Goal: Task Accomplishment & Management: Manage account settings

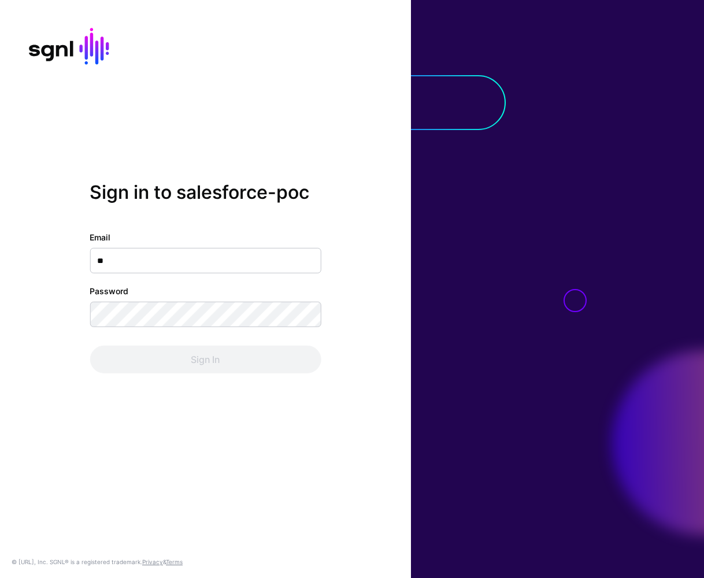
type input "***"
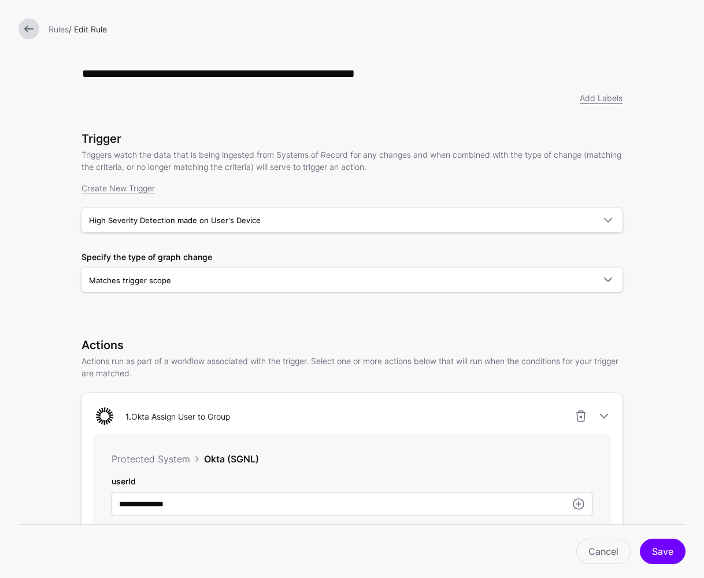
click at [25, 19] on link at bounding box center [29, 29] width 21 height 21
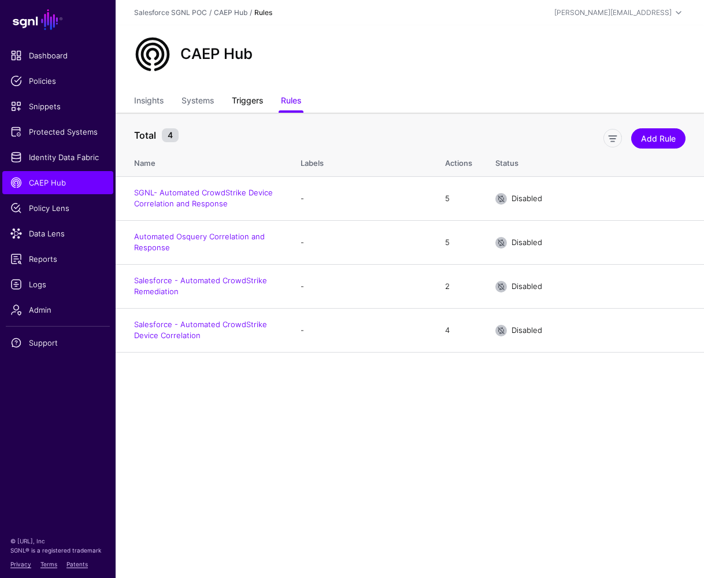
click at [252, 98] on link "Triggers" at bounding box center [247, 102] width 31 height 22
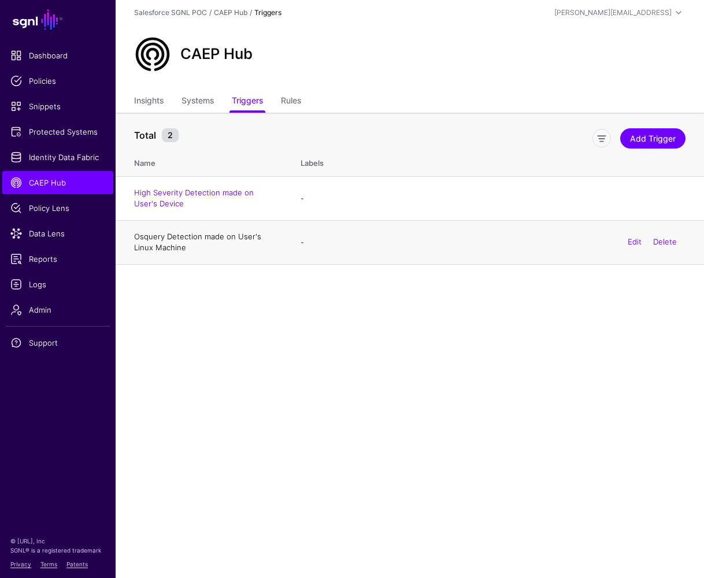
click at [188, 239] on link "Osquery Detection made on User's Linux Machine" at bounding box center [197, 242] width 127 height 21
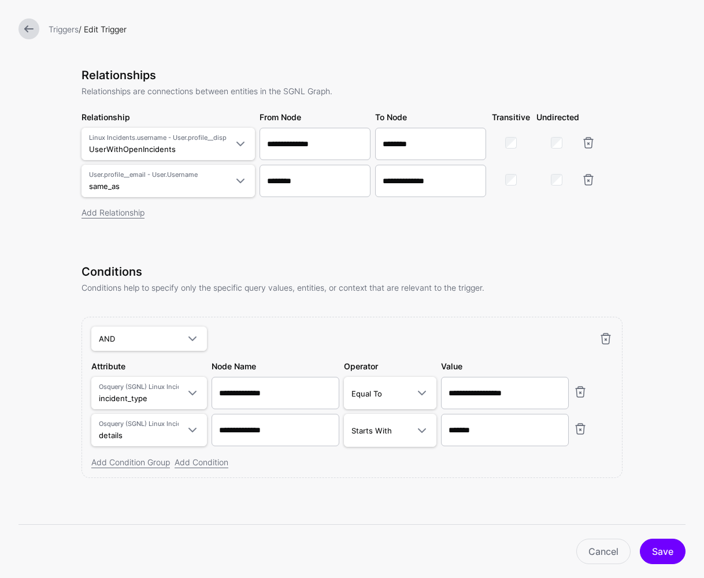
scroll to position [3, 0]
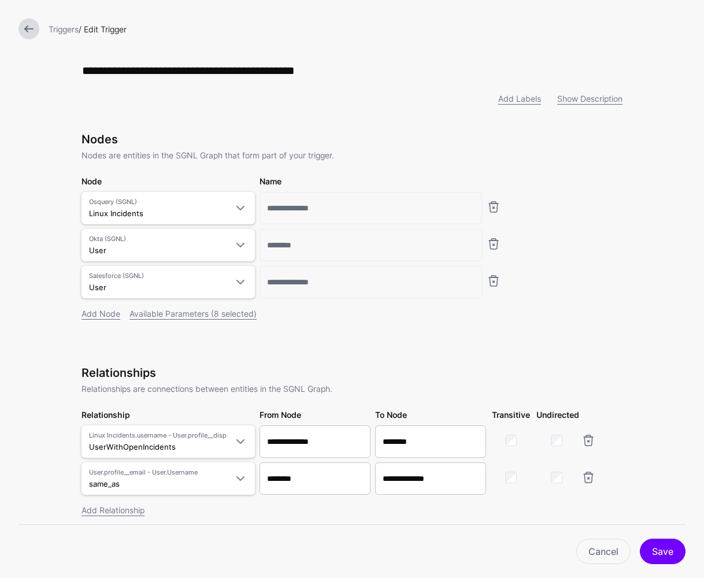
click at [28, 28] on link at bounding box center [29, 29] width 21 height 21
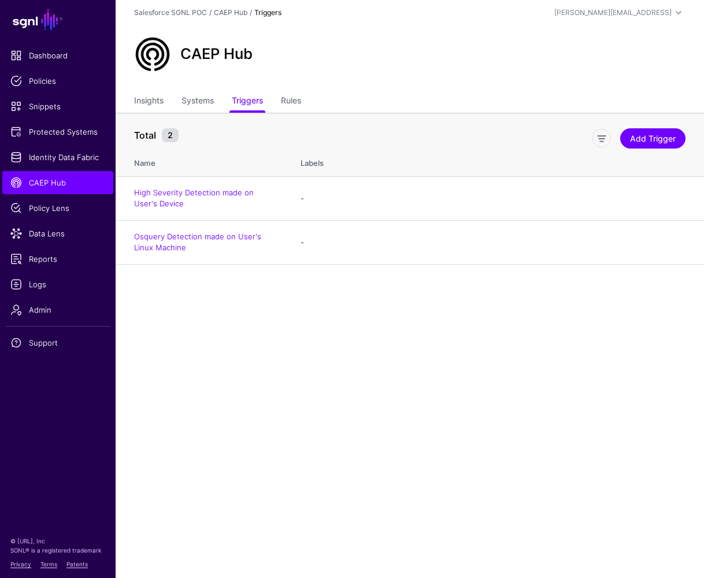
click at [282, 96] on ul "Insights Systems Triggers Rules" at bounding box center [410, 102] width 552 height 22
click at [301, 93] on link "Rules" at bounding box center [291, 102] width 20 height 22
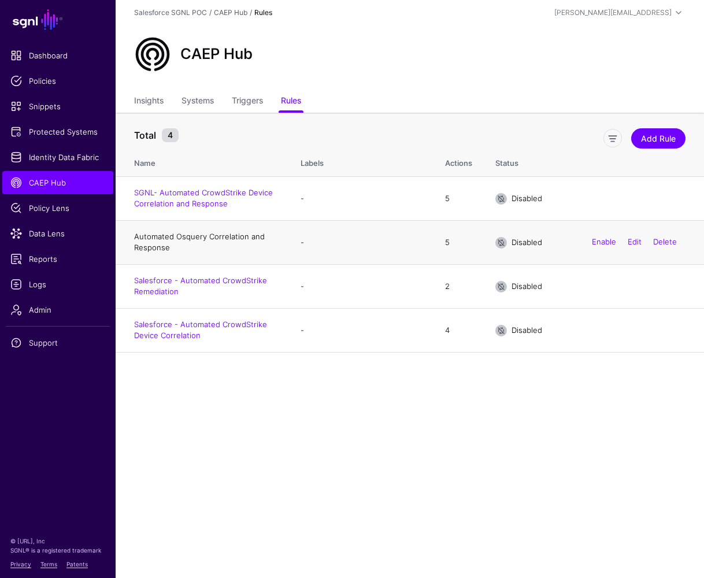
click at [219, 233] on link "Automated Osquery Correlation and Response" at bounding box center [199, 242] width 131 height 21
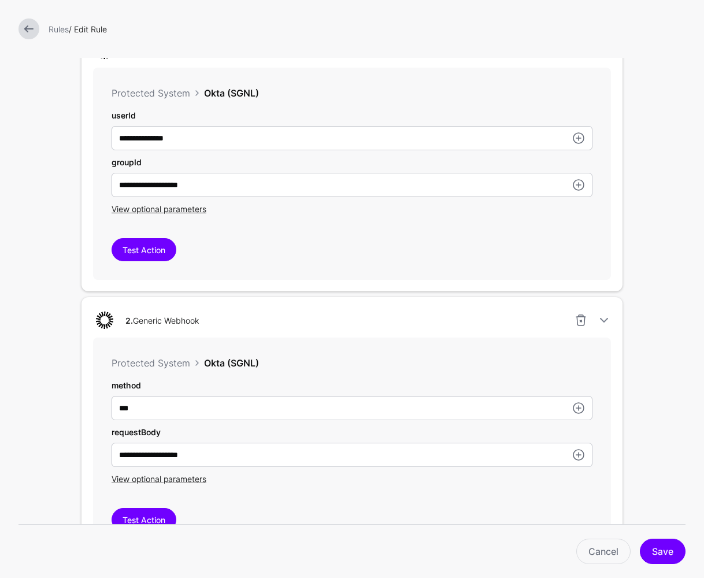
scroll to position [184, 0]
